Goal: Information Seeking & Learning: Learn about a topic

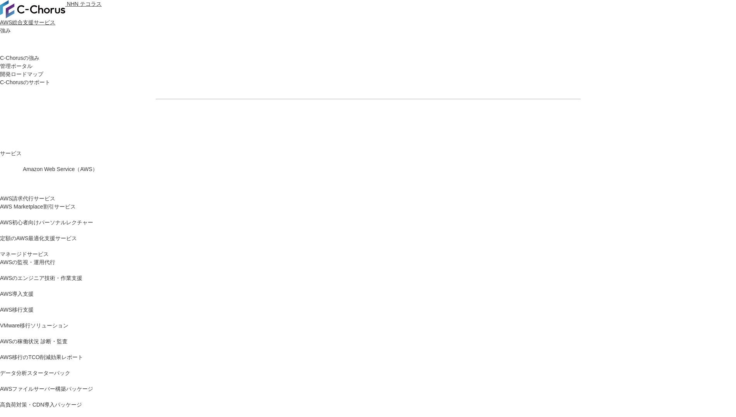
scroll to position [2037, 0]
